Goal: Information Seeking & Learning: Learn about a topic

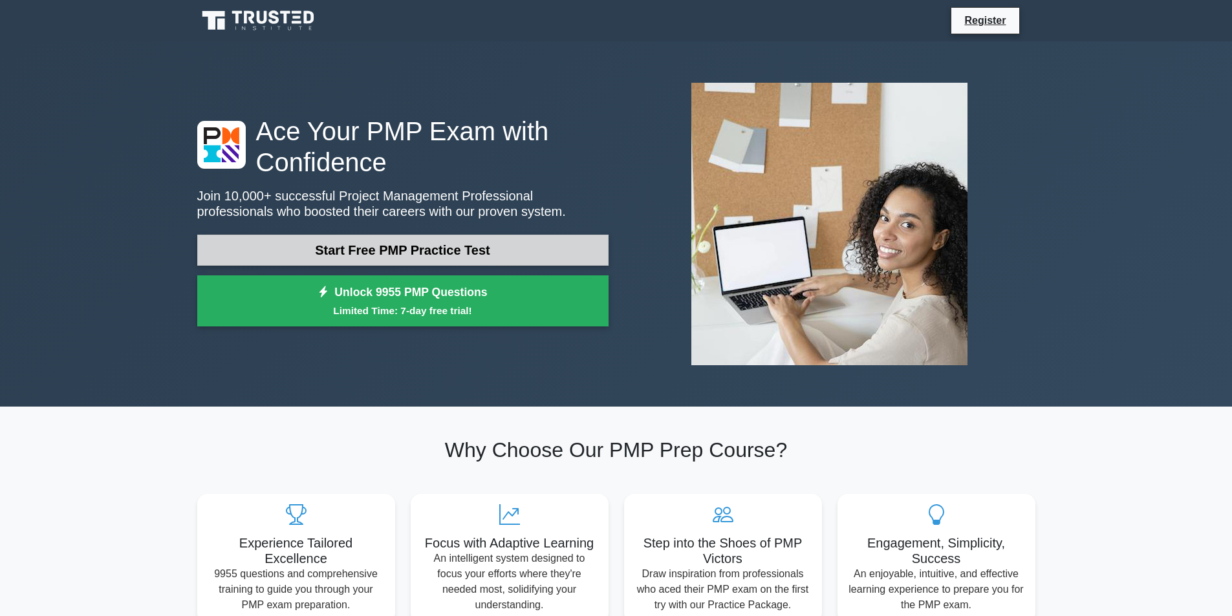
click at [477, 246] on link "Start Free PMP Practice Test" at bounding box center [402, 250] width 411 height 31
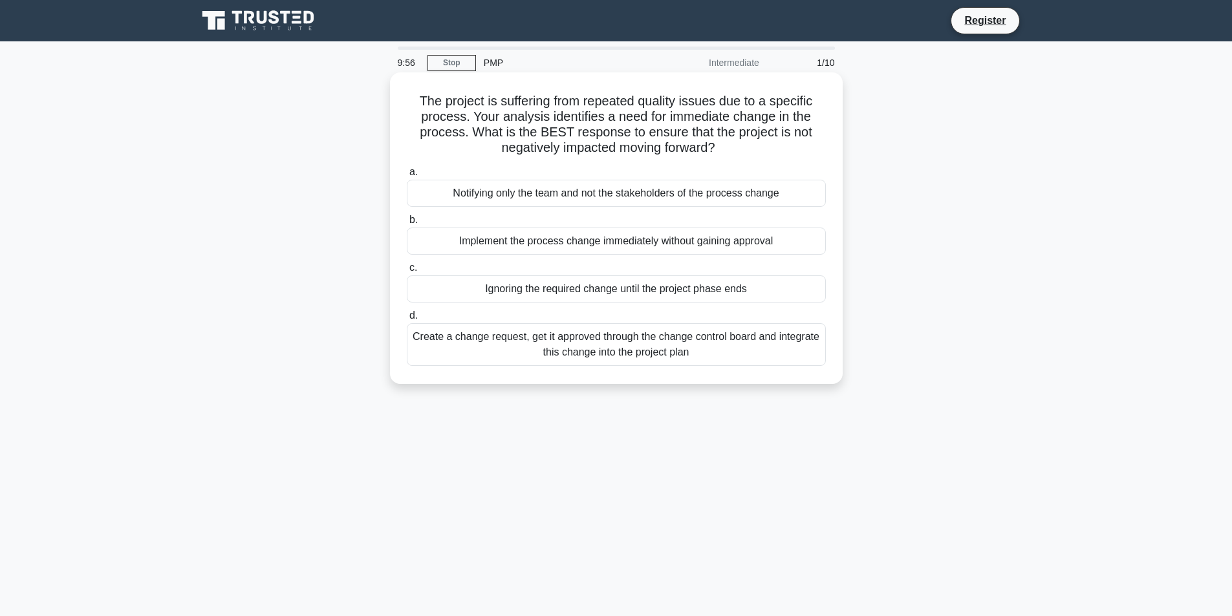
click at [558, 195] on div "Notifying only the team and not the stakeholders of the process change" at bounding box center [616, 193] width 419 height 27
click at [407, 177] on input "a. Notifying only the team and not the stakeholders of the process change" at bounding box center [407, 172] width 0 height 8
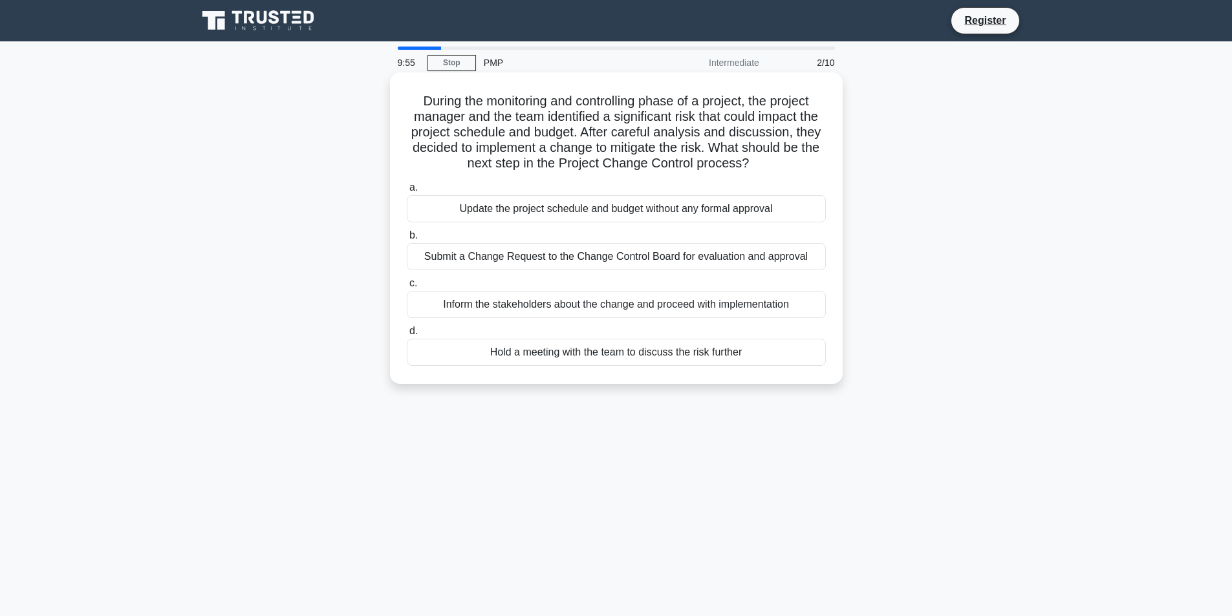
click at [549, 218] on div "Update the project schedule and budget without any formal approval" at bounding box center [616, 208] width 419 height 27
click at [407, 192] on input "a. Update the project schedule and budget without any formal approval" at bounding box center [407, 188] width 0 height 8
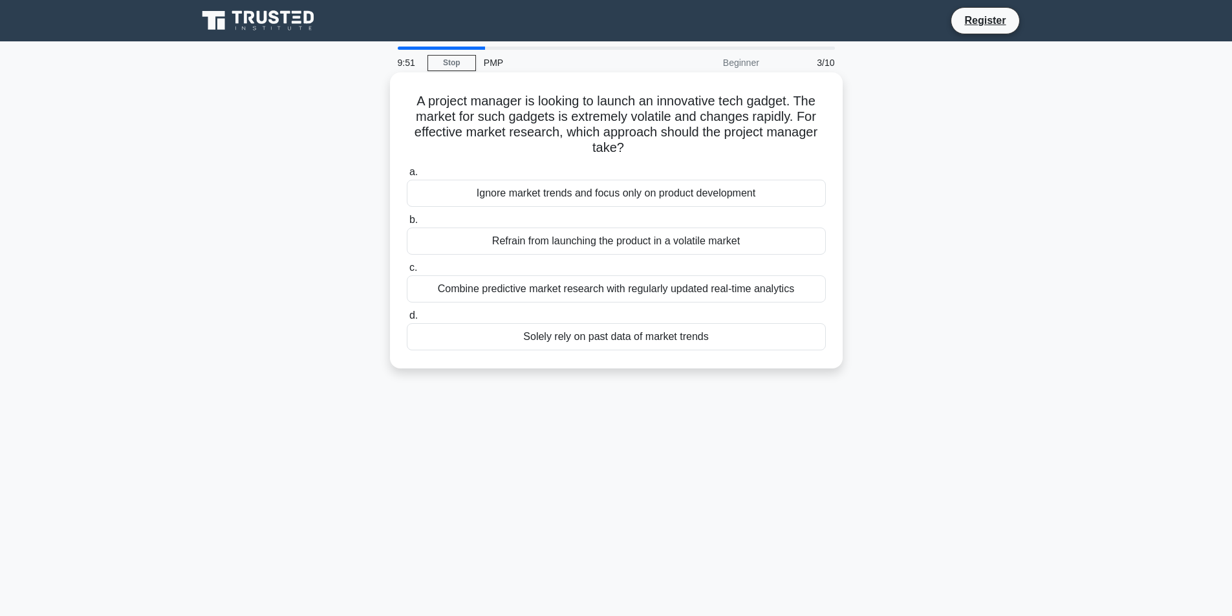
click at [562, 206] on div "Ignore market trends and focus only on product development" at bounding box center [616, 193] width 419 height 27
click at [407, 177] on input "a. Ignore market trends and focus only on product development" at bounding box center [407, 172] width 0 height 8
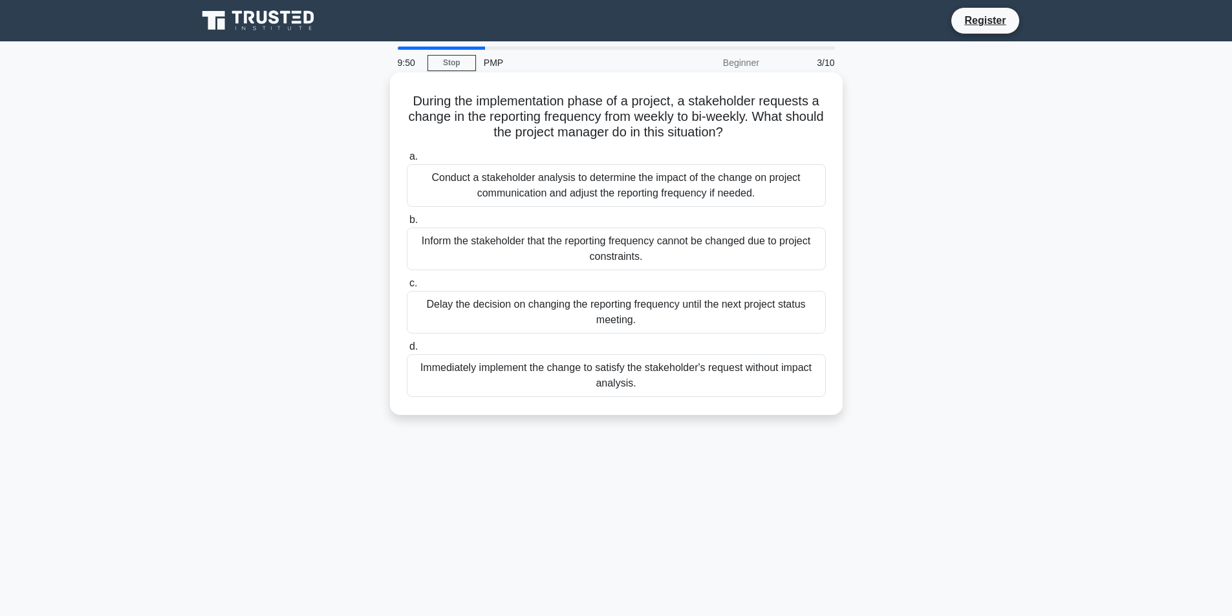
click at [560, 195] on div "Conduct a stakeholder analysis to determine the impact of the change on project…" at bounding box center [616, 185] width 419 height 43
click at [407, 161] on input "a. Conduct a stakeholder analysis to determine the impact of the change on proj…" at bounding box center [407, 157] width 0 height 8
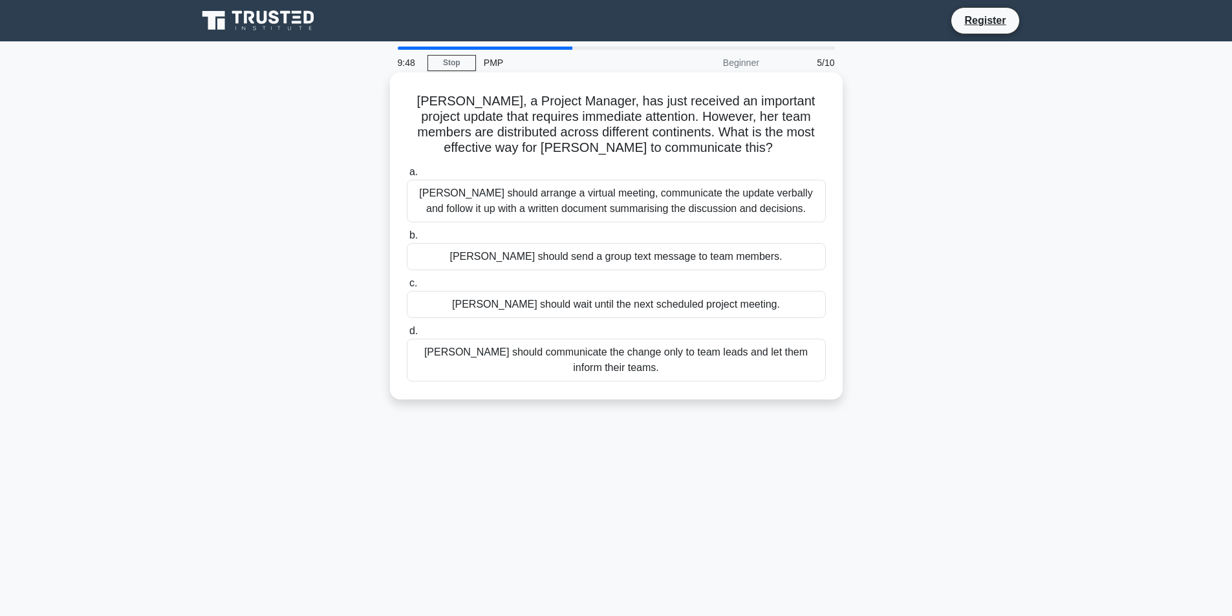
click at [574, 227] on div "a. Megan should arrange a virtual meeting, communicate the update verbally and …" at bounding box center [616, 273] width 434 height 222
drag, startPoint x: 565, startPoint y: 200, endPoint x: 559, endPoint y: 222, distance: 23.4
click at [564, 204] on div "Megan should arrange a virtual meeting, communicate the update verbally and fol…" at bounding box center [616, 201] width 419 height 43
click at [546, 241] on label "b. Megan should send a group text message to team members." at bounding box center [616, 249] width 419 height 43
click at [407, 240] on input "b. Megan should send a group text message to team members." at bounding box center [407, 235] width 0 height 8
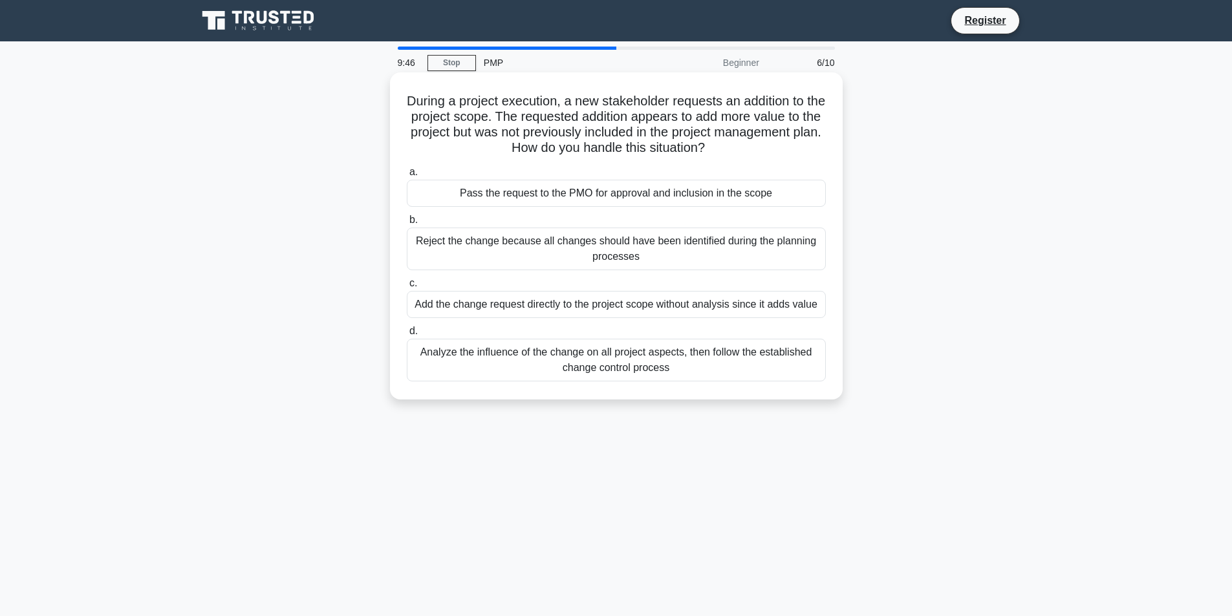
click at [552, 223] on label "b. Reject the change because all changes should have been identified during the…" at bounding box center [616, 241] width 419 height 58
click at [407, 223] on input "b. Reject the change because all changes should have been identified during the…" at bounding box center [407, 220] width 0 height 8
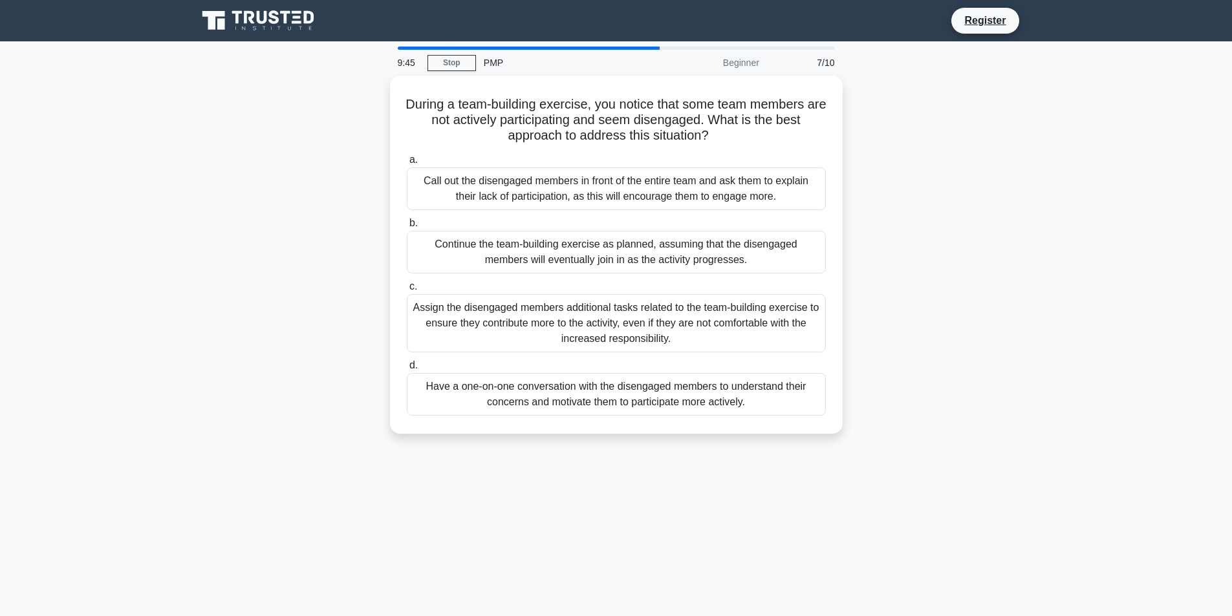
click at [565, 203] on div "Call out the disengaged members in front of the entire team and ask them to exp…" at bounding box center [616, 188] width 419 height 43
click at [407, 164] on input "a. Call out the disengaged members in front of the entire team and ask them to …" at bounding box center [407, 160] width 0 height 8
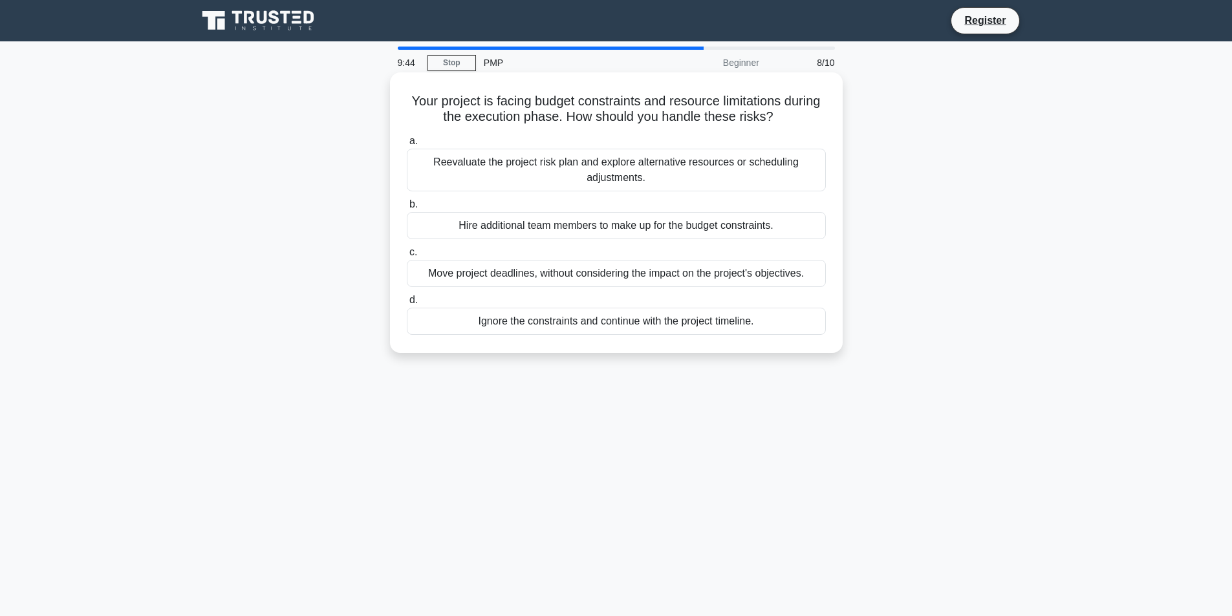
click at [583, 202] on label "b. Hire additional team members to make up for the budget constraints." at bounding box center [616, 218] width 419 height 43
click at [407, 202] on input "b. Hire additional team members to make up for the budget constraints." at bounding box center [407, 204] width 0 height 8
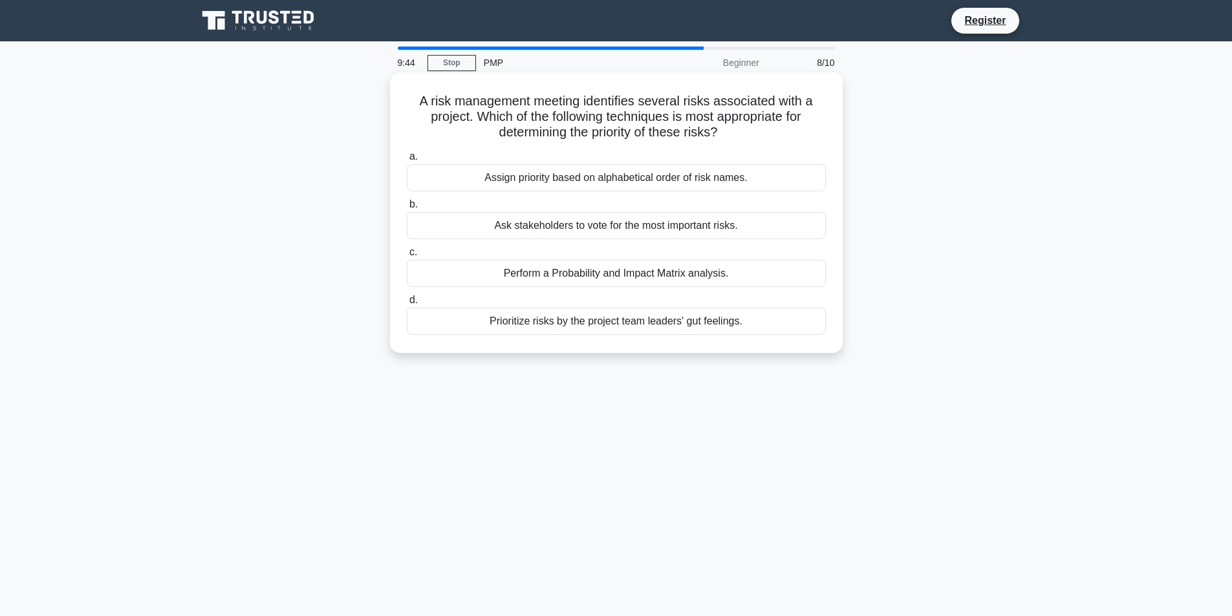
click at [566, 241] on div "a. Assign priority based on alphabetical order of risk names. b. Ask stakeholde…" at bounding box center [616, 241] width 434 height 191
drag, startPoint x: 559, startPoint y: 166, endPoint x: 559, endPoint y: 203, distance: 37.5
click at [558, 175] on div "Assign priority based on alphabetical order of risk names." at bounding box center [616, 177] width 419 height 27
click at [407, 161] on input "a. Assign priority based on alphabetical order of risk names." at bounding box center [407, 157] width 0 height 8
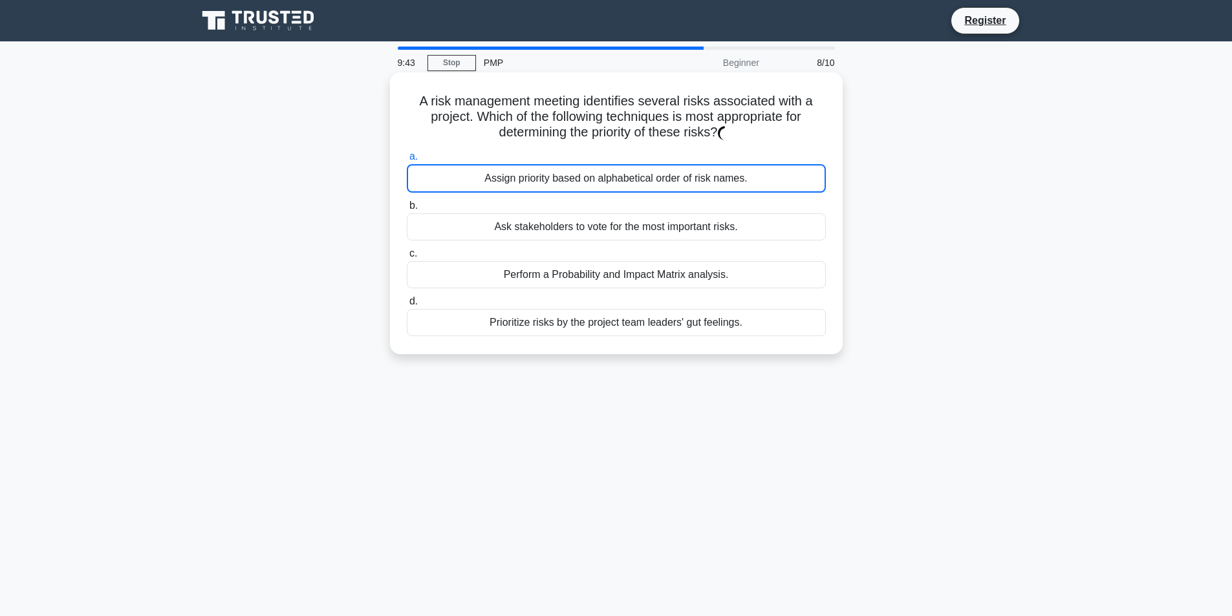
click at [558, 219] on div "Ask stakeholders to vote for the most important risks." at bounding box center [616, 226] width 419 height 27
click at [407, 210] on input "b. Ask stakeholders to vote for the most important risks." at bounding box center [407, 206] width 0 height 8
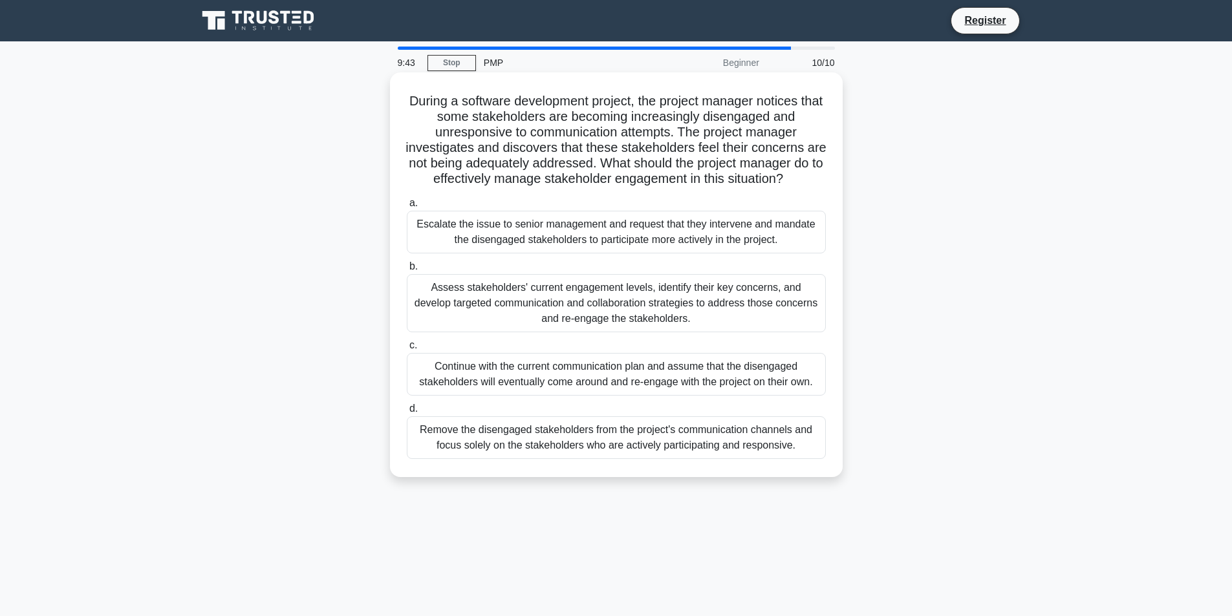
click at [557, 228] on div "Escalate the issue to senior management and request that they intervene and man…" at bounding box center [616, 232] width 419 height 43
click at [407, 208] on input "a. Escalate the issue to senior management and request that they intervene and …" at bounding box center [407, 203] width 0 height 8
